Goal: Task Accomplishment & Management: Use online tool/utility

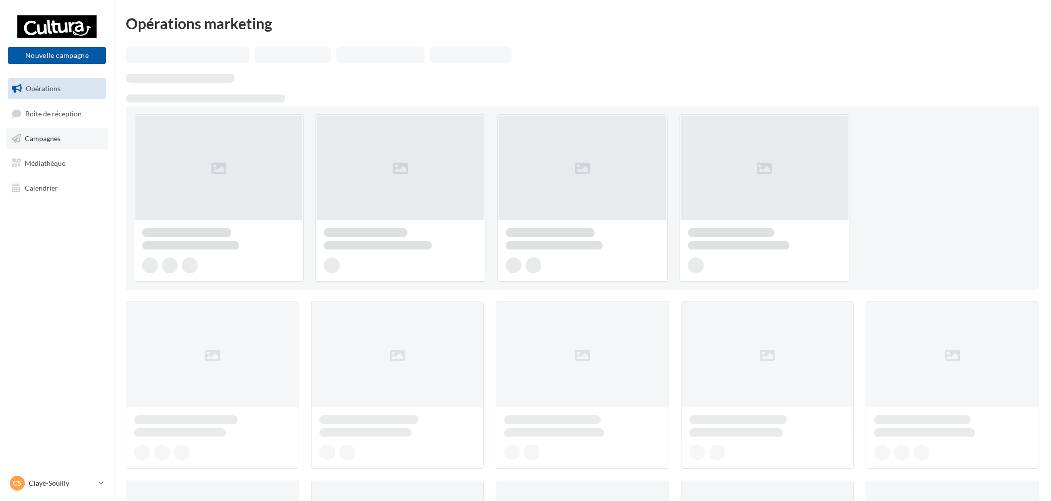
click at [67, 142] on link "Campagnes" at bounding box center [57, 138] width 102 height 21
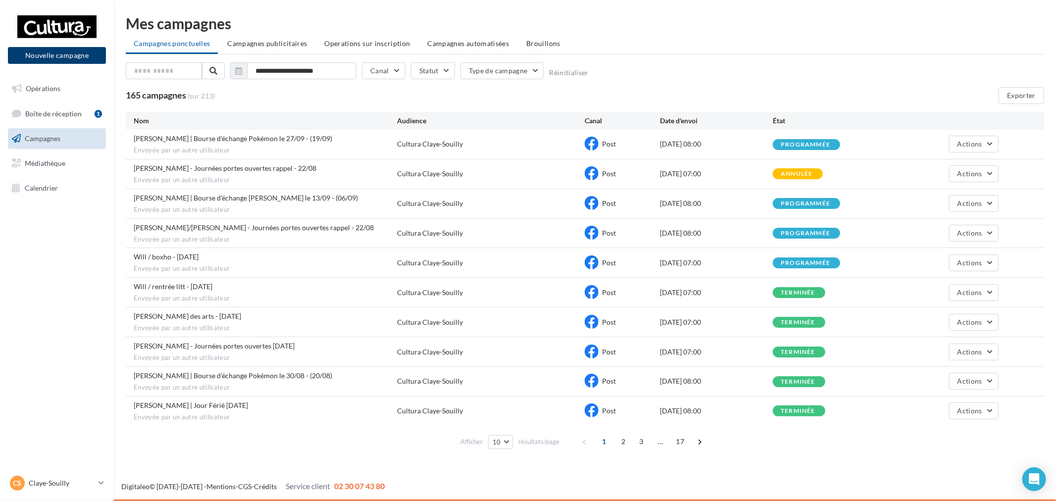
click at [54, 57] on button "Nouvelle campagne" at bounding box center [57, 55] width 98 height 17
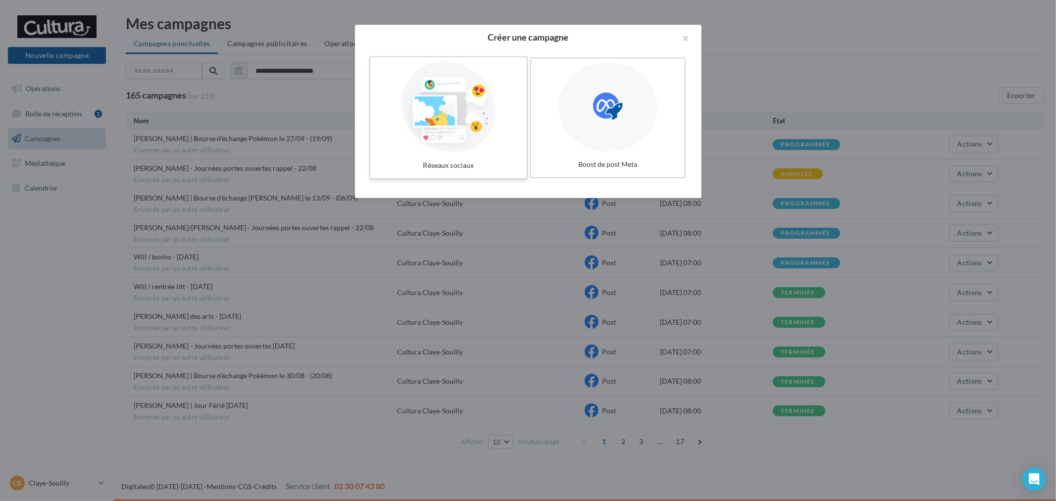
click at [425, 140] on div at bounding box center [448, 106] width 149 height 91
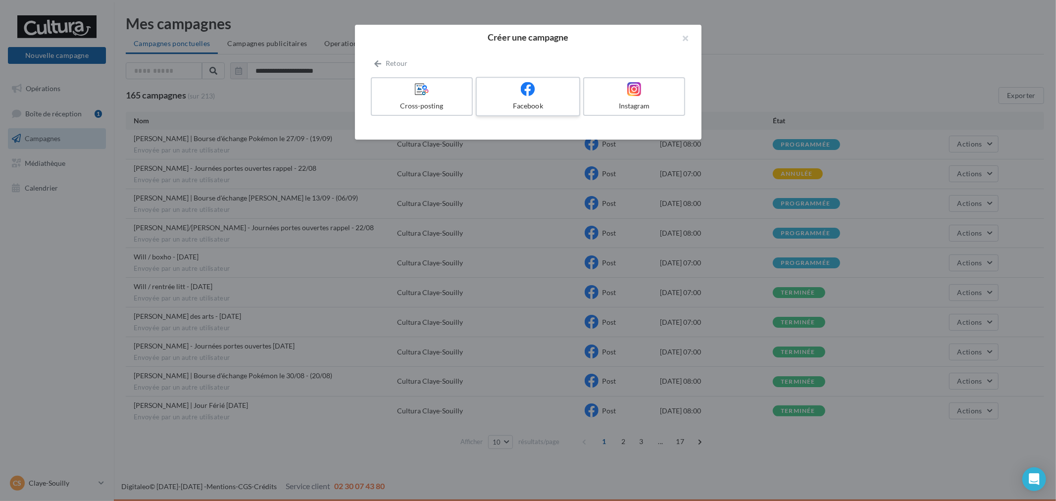
click at [528, 104] on div "Facebook" at bounding box center [528, 106] width 94 height 10
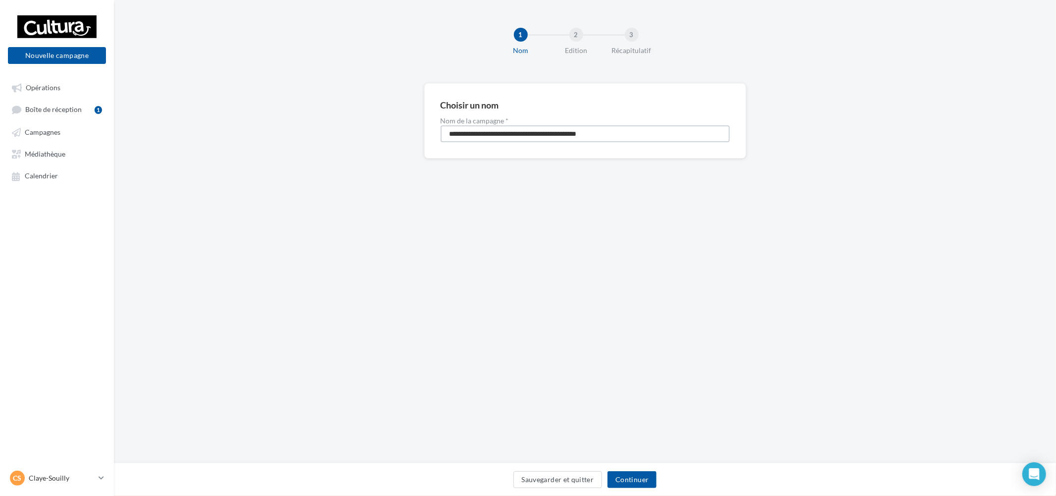
click at [502, 125] on input "**********" at bounding box center [585, 133] width 289 height 17
type input "**********"
click at [636, 491] on div "Sauvegarder et quitter Continuer" at bounding box center [585, 481] width 926 height 21
click at [639, 485] on button "Continuer" at bounding box center [631, 479] width 49 height 17
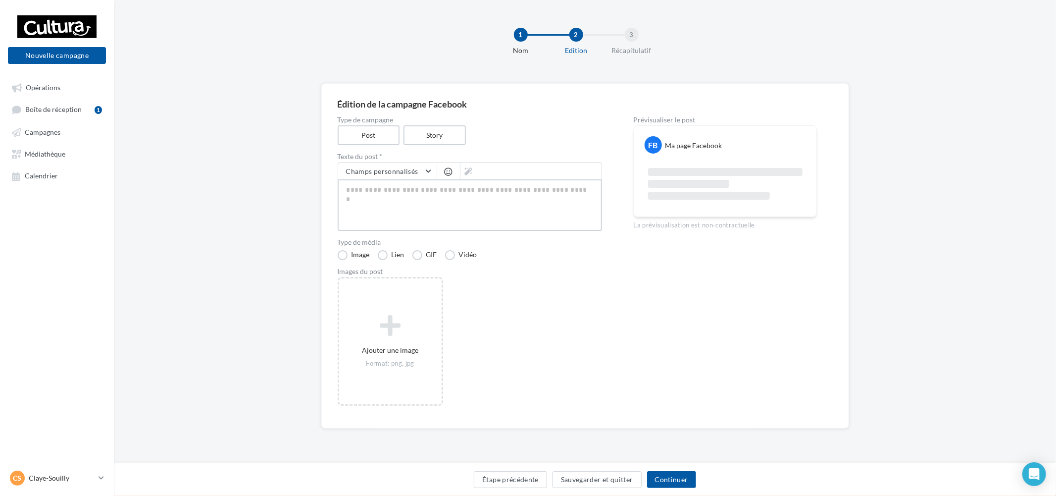
click at [479, 182] on textarea at bounding box center [470, 204] width 264 height 51
paste textarea "**********"
type textarea "**********"
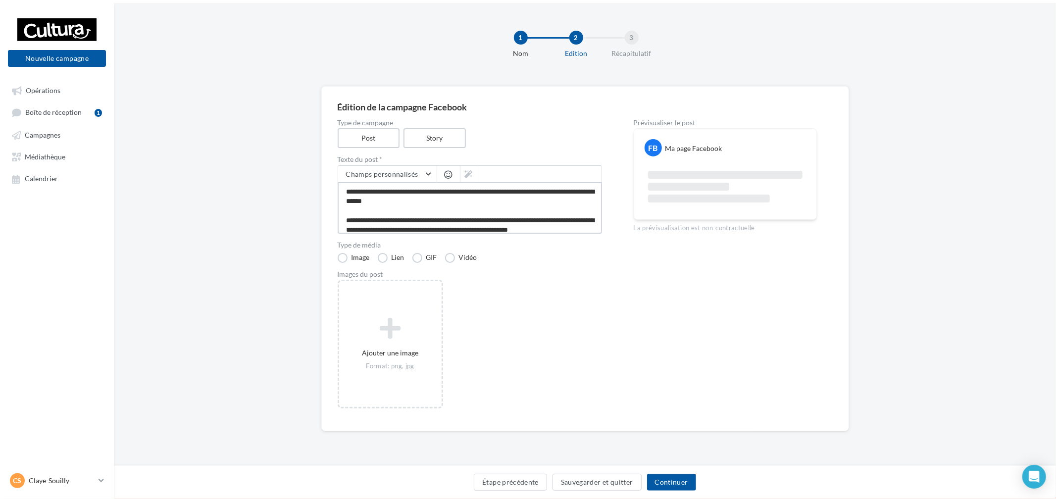
scroll to position [52, 0]
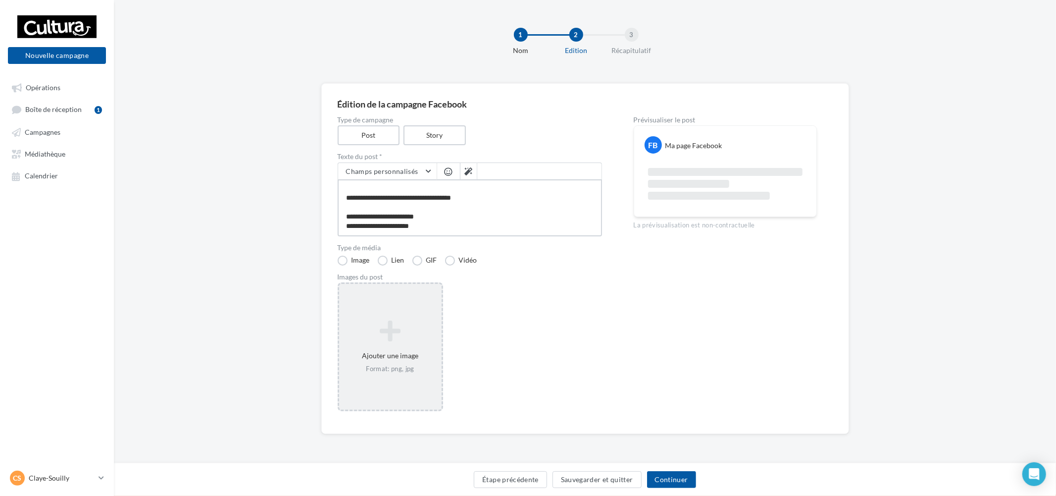
type textarea "**********"
click at [398, 323] on icon at bounding box center [390, 331] width 95 height 24
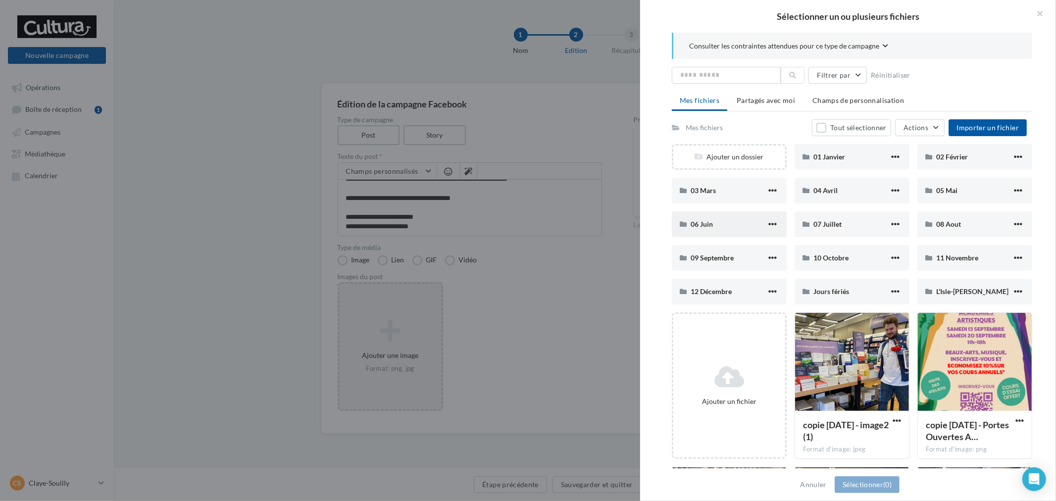
click at [760, 220] on div "06 Juin" at bounding box center [729, 224] width 76 height 10
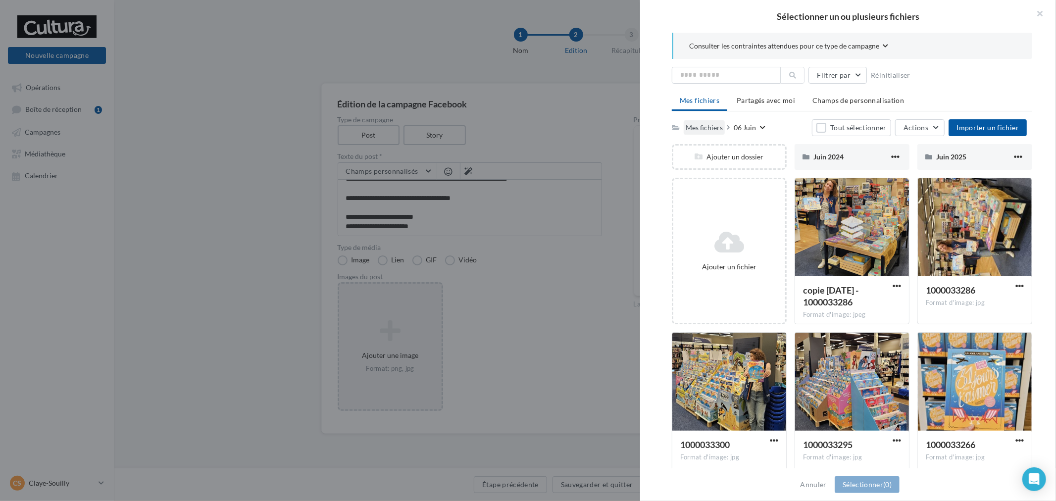
click at [704, 121] on div "Mes fichiers" at bounding box center [704, 127] width 41 height 14
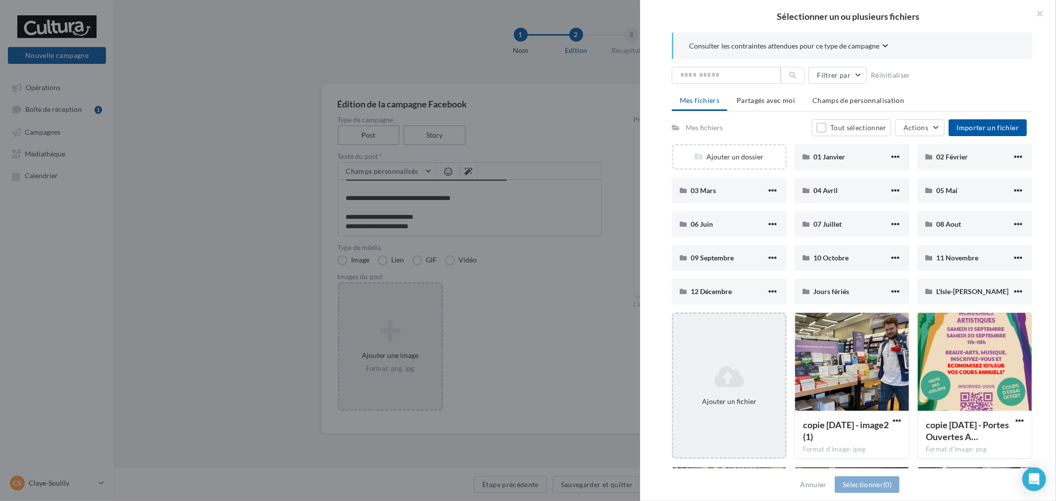
click at [726, 363] on div "Ajouter un fichier" at bounding box center [729, 385] width 115 height 147
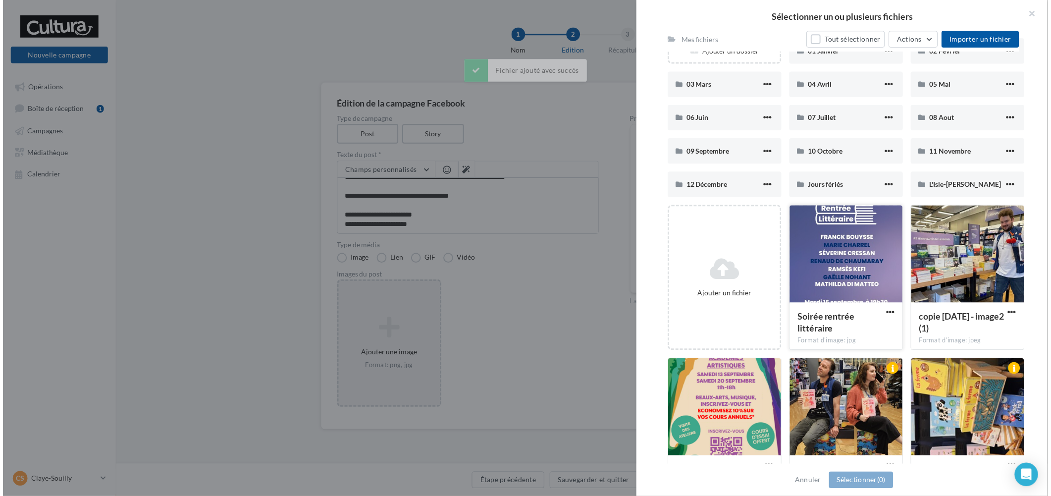
scroll to position [110, 0]
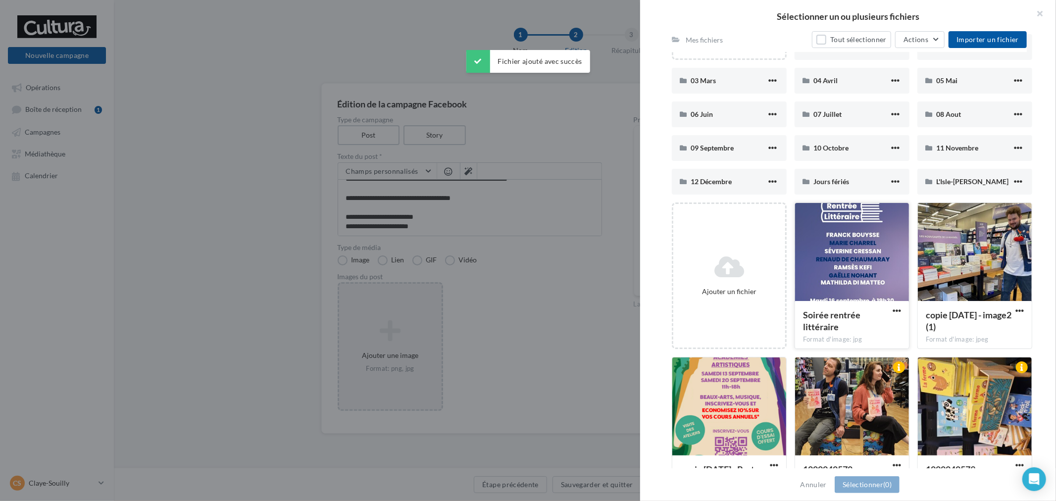
click at [847, 277] on div at bounding box center [852, 252] width 114 height 99
click at [883, 487] on span "(1)" at bounding box center [887, 484] width 8 height 8
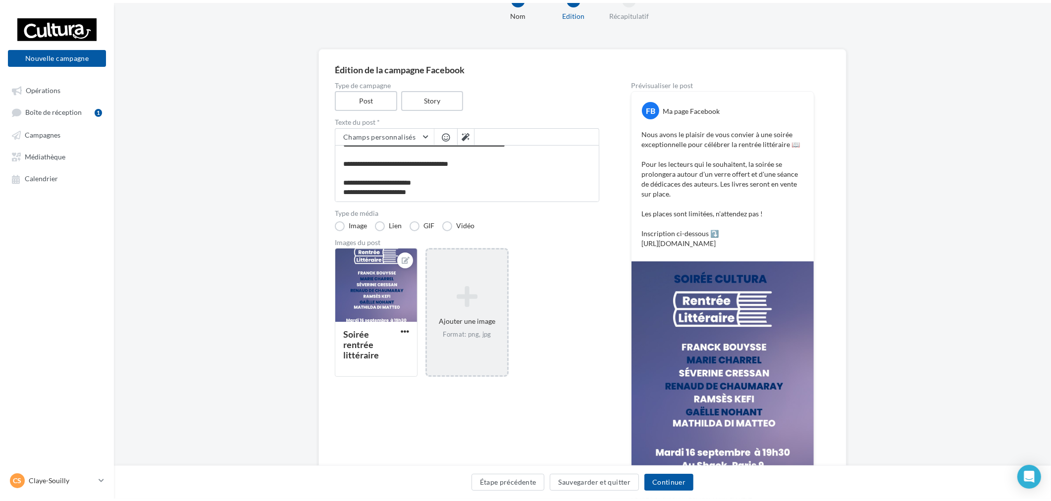
scroll to position [0, 0]
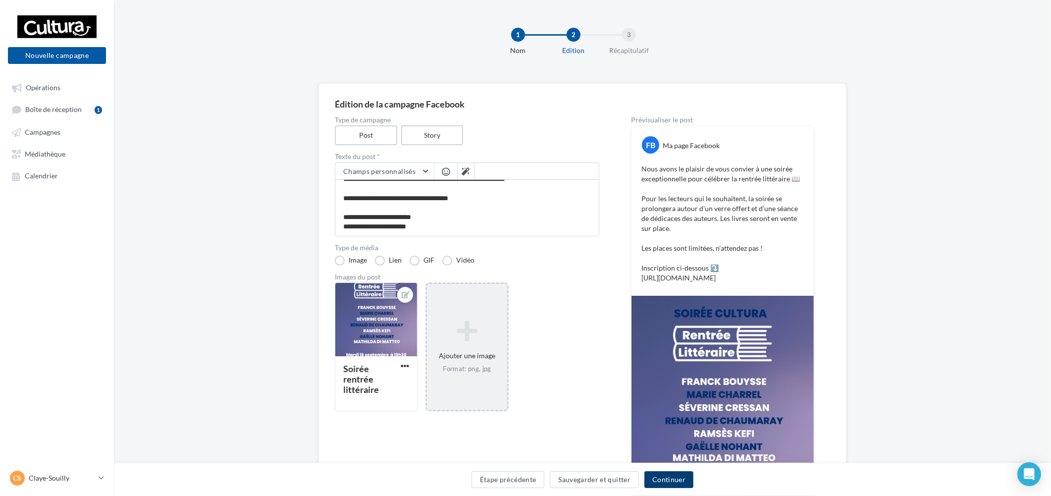
click at [671, 477] on button "Continuer" at bounding box center [668, 479] width 49 height 17
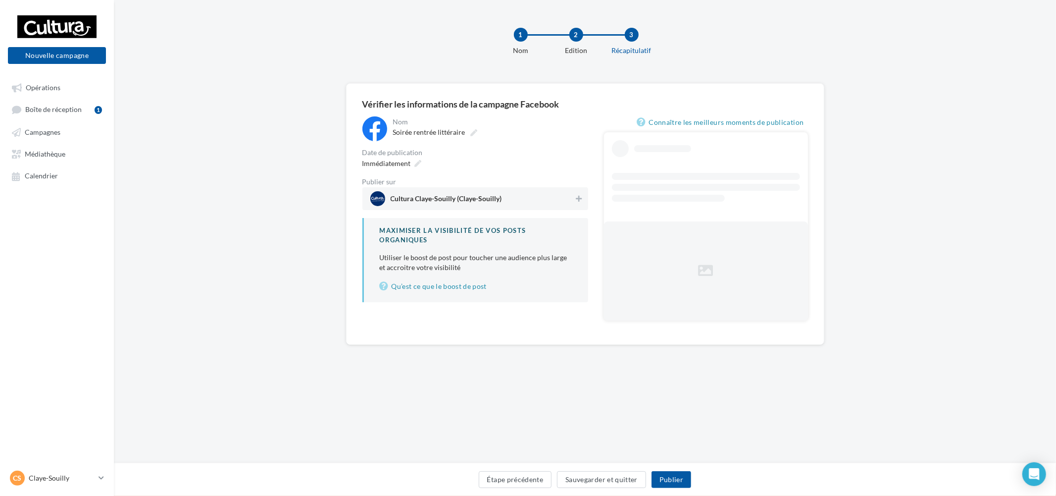
click at [523, 208] on div "Cultura Claye-Souilly (Claye-Souilly)" at bounding box center [475, 198] width 226 height 23
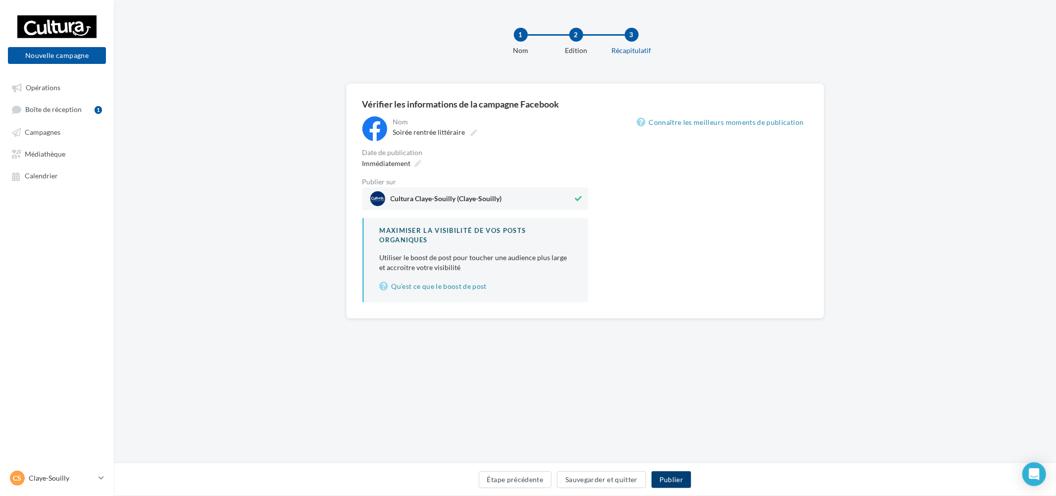
click at [671, 481] on button "Publier" at bounding box center [672, 479] width 40 height 17
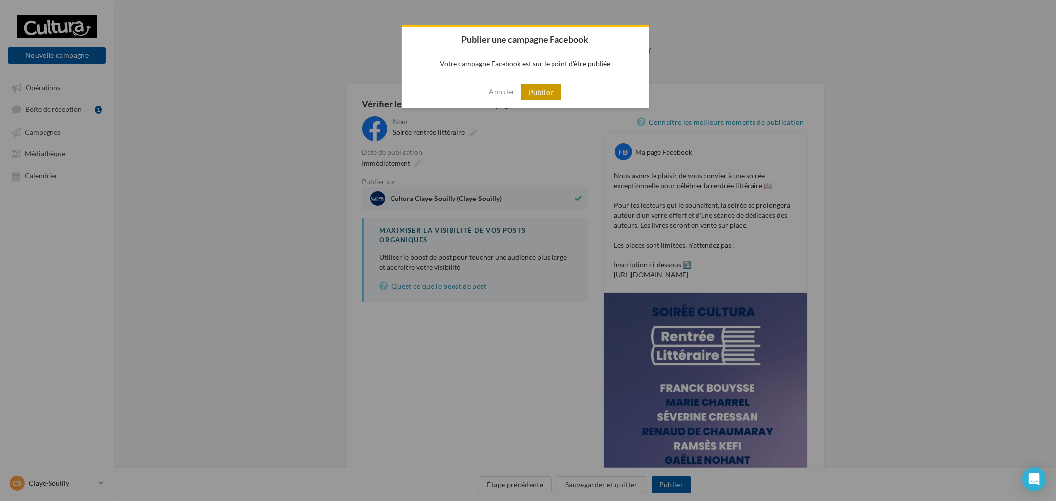
click at [551, 100] on button "Publier" at bounding box center [541, 92] width 41 height 17
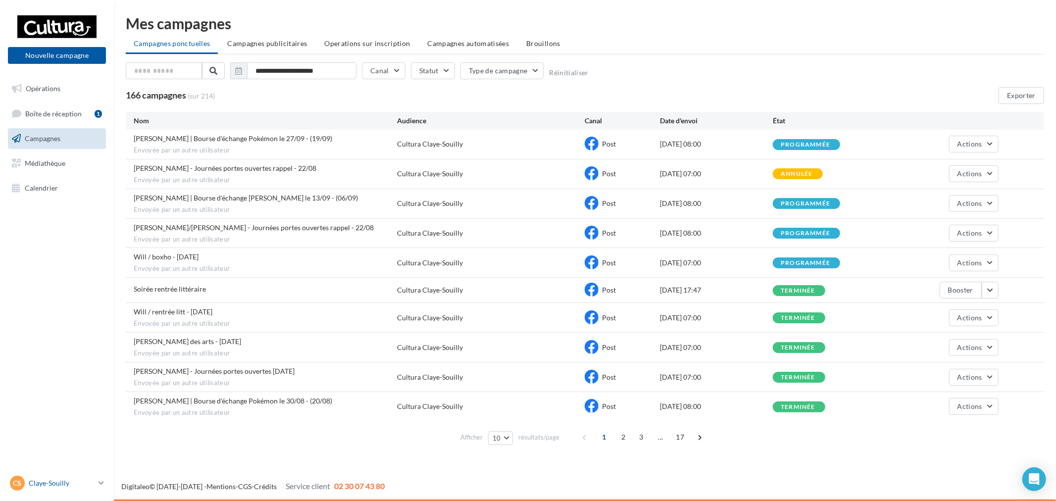
click at [83, 482] on p "Claye-Souilly" at bounding box center [62, 483] width 66 height 10
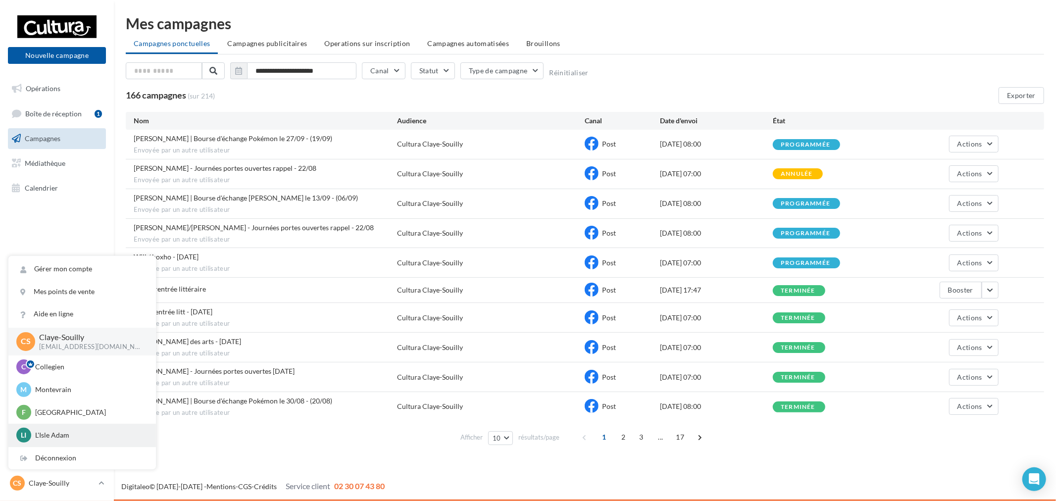
click at [65, 428] on div "LI L'Isle Adam r.duriaux4@cultura.fr" at bounding box center [82, 435] width 132 height 15
